Goal: Task Accomplishment & Management: Use online tool/utility

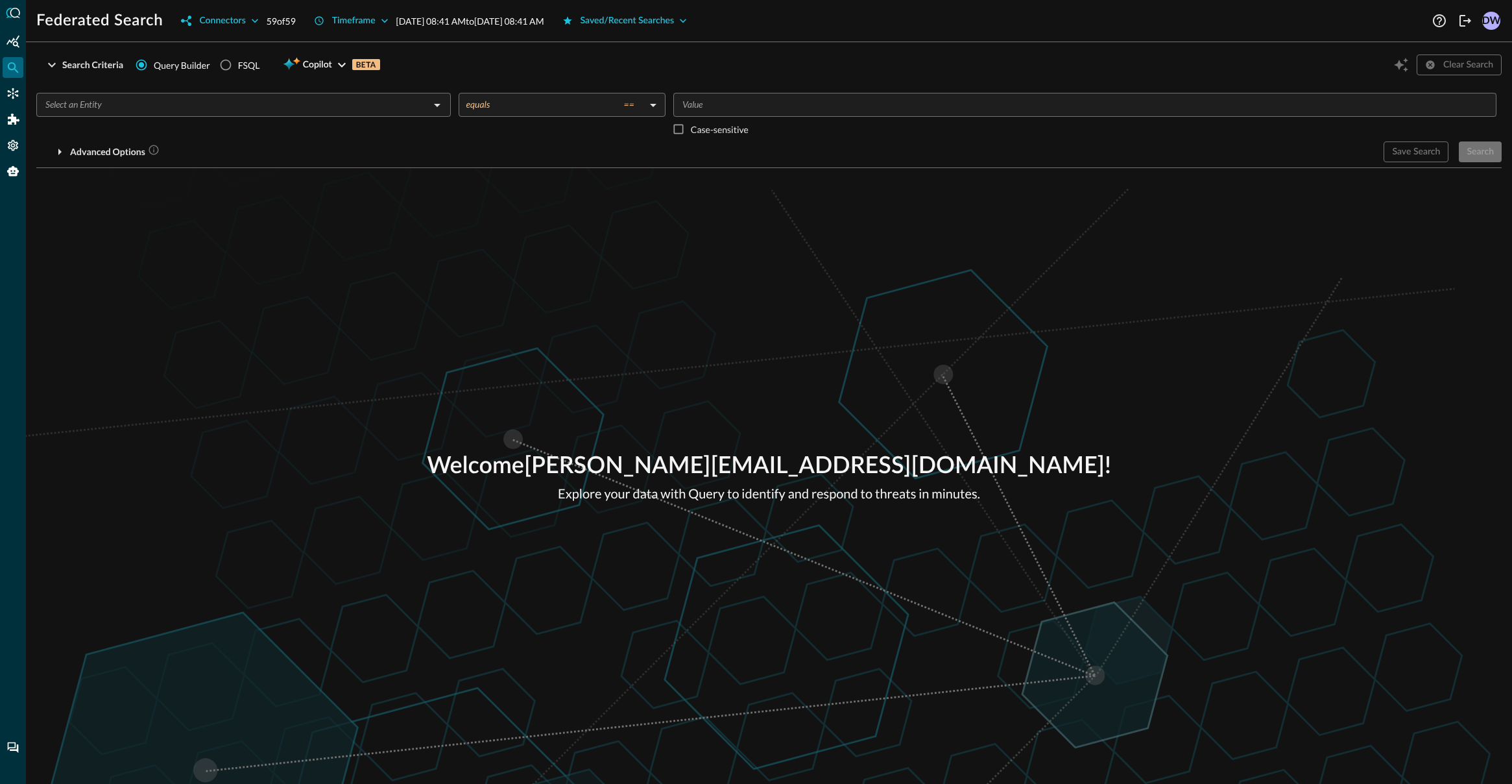
click at [813, 55] on div "Search Criteria Query Builder FSQL Copilot BETA Clear Search" at bounding box center [769, 65] width 1465 height 25
click at [779, 38] on div "Federated Search Connectors 59 of 59 Timeframe [DATE] 08:41 AM to [DATE] 08:41 …" at bounding box center [769, 392] width 1486 height 784
click at [696, 29] on button "Saved/Recent Searches" at bounding box center [624, 21] width 141 height 21
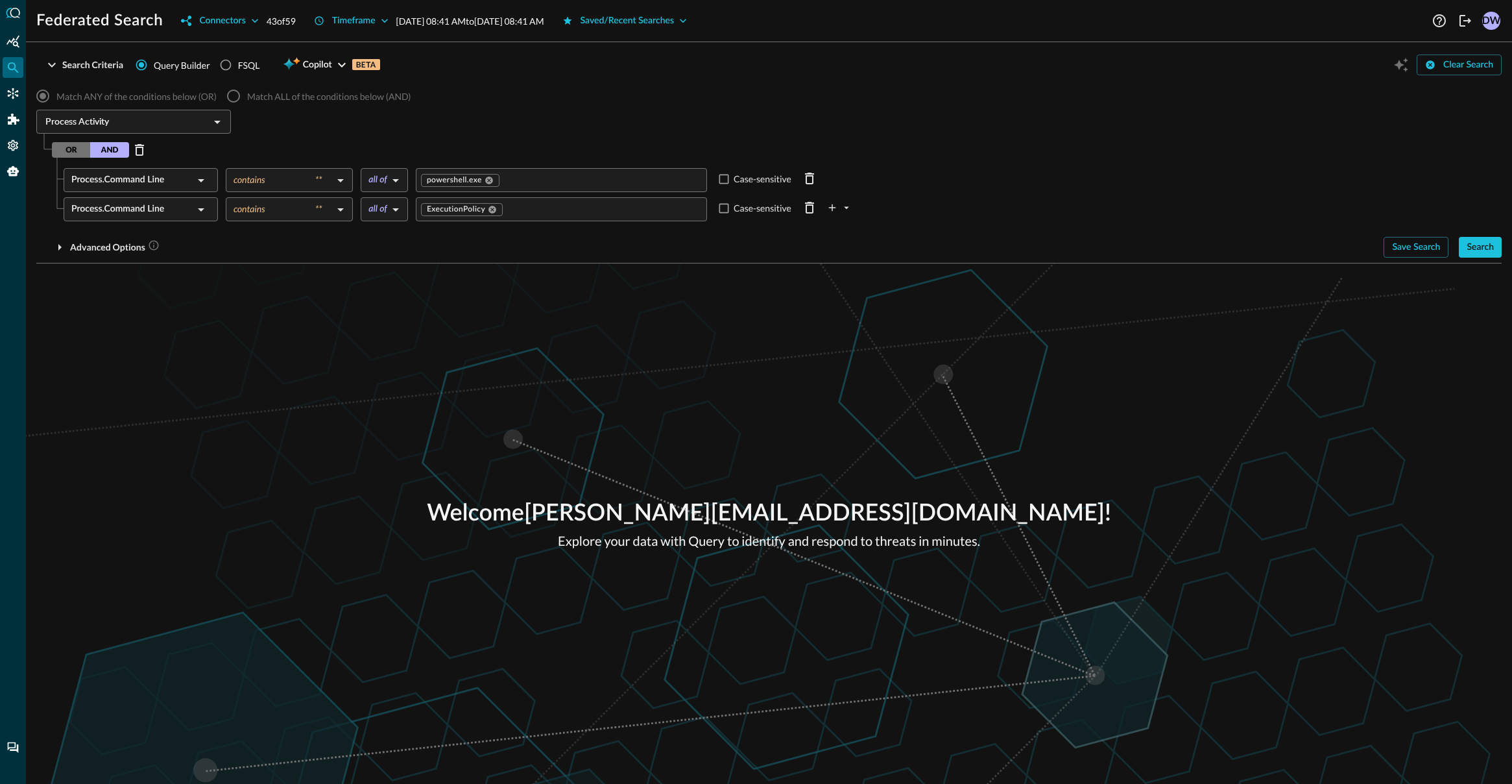
click at [658, 127] on div "Process Activity ​" at bounding box center [769, 123] width 1465 height 27
drag, startPoint x: 1474, startPoint y: 250, endPoint x: 1183, endPoint y: 254, distance: 291.0
click at [1474, 250] on div "Search" at bounding box center [1480, 247] width 27 height 16
